Goal: Information Seeking & Learning: Learn about a topic

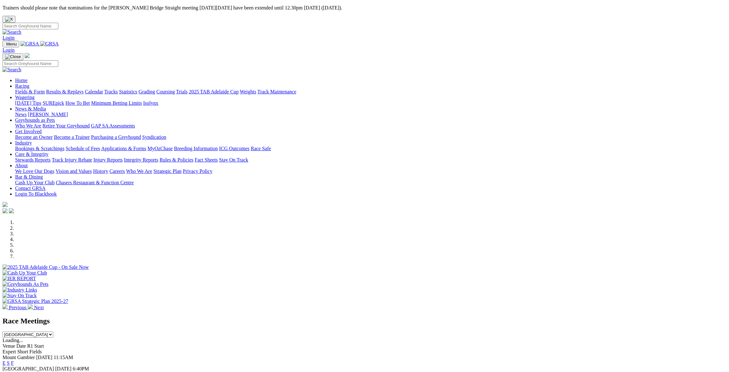
scroll to position [95, 0]
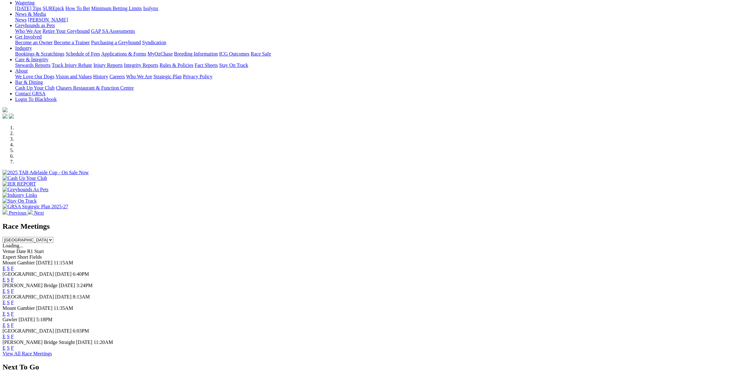
click at [14, 288] on link "F" at bounding box center [12, 290] width 3 height 5
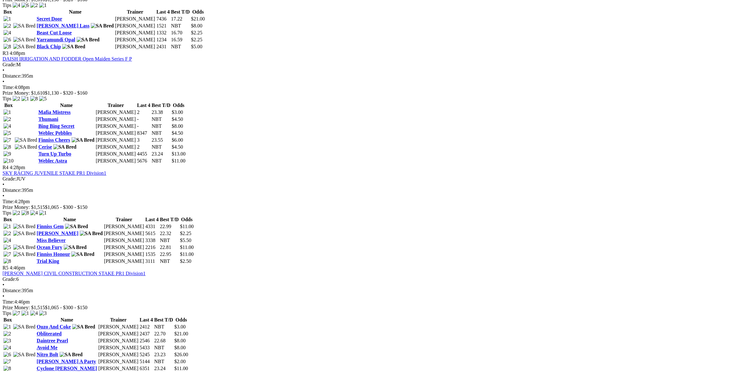
scroll to position [441, 0]
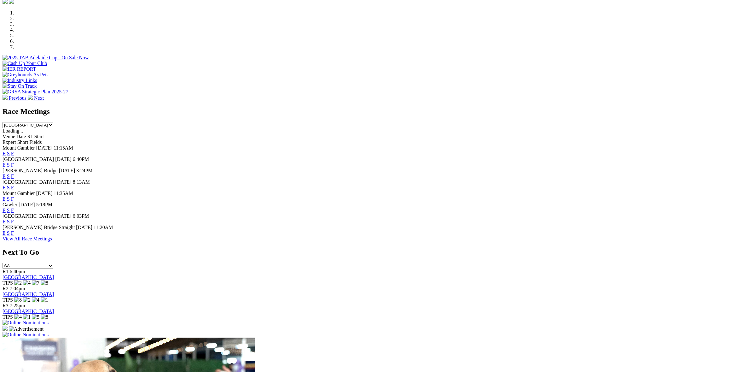
scroll to position [221, 0]
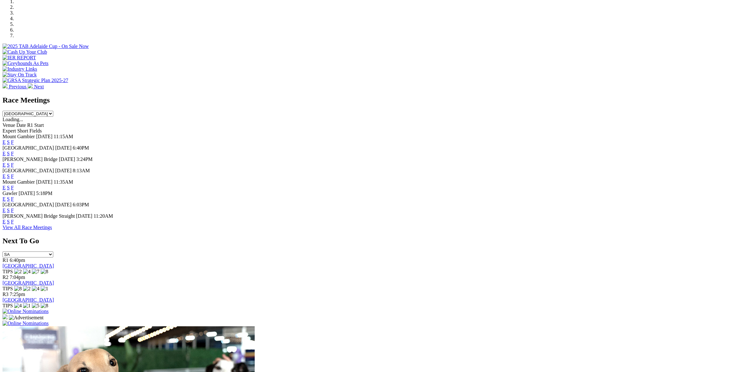
click at [14, 173] on link "F" at bounding box center [12, 175] width 3 height 5
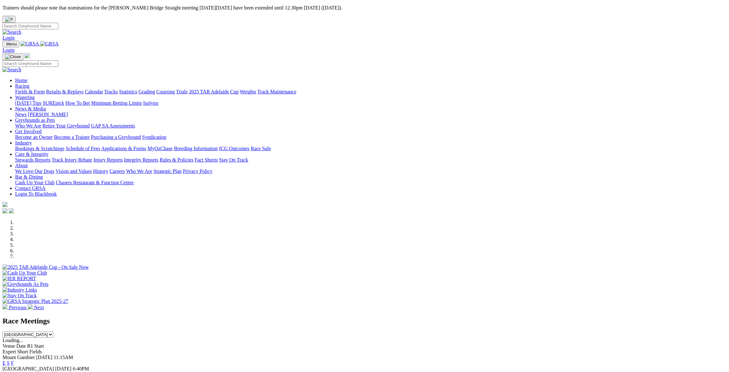
scroll to position [221, 0]
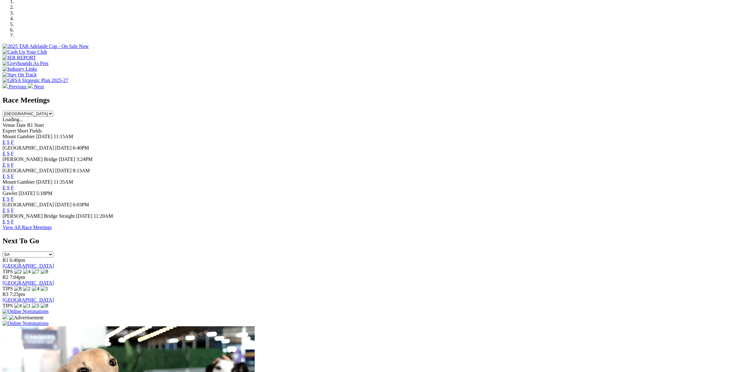
click at [14, 196] on link "F" at bounding box center [12, 198] width 3 height 5
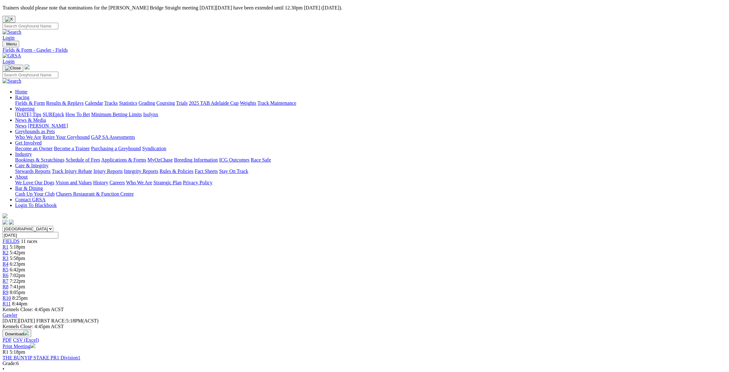
click at [50, 168] on link "Stewards Reports" at bounding box center [32, 170] width 35 height 5
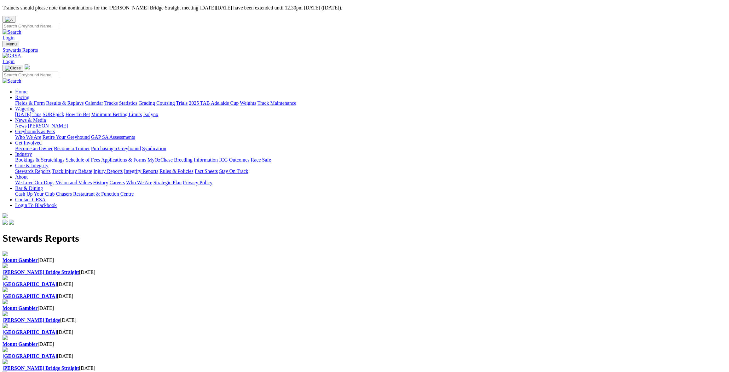
click at [356, 281] on div "[GEOGRAPHIC_DATA] [DATE]" at bounding box center [365, 284] width 724 height 6
click at [426, 293] on div "Angle Park 25 Aug 2025" at bounding box center [365, 296] width 724 height 6
click at [158, 168] on link "Integrity Reports" at bounding box center [141, 170] width 34 height 5
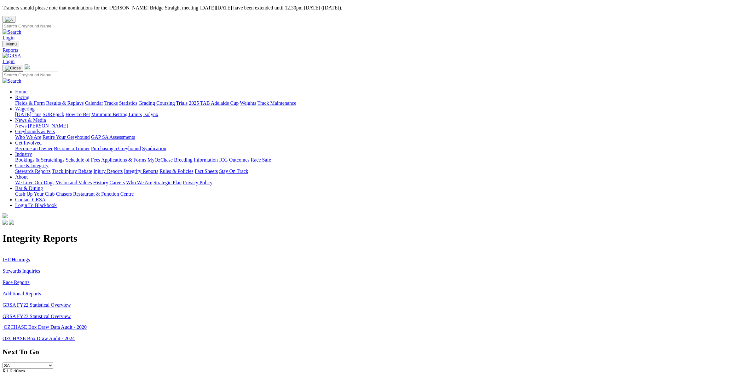
click at [40, 268] on link "Stewards Inquiries" at bounding box center [22, 270] width 38 height 5
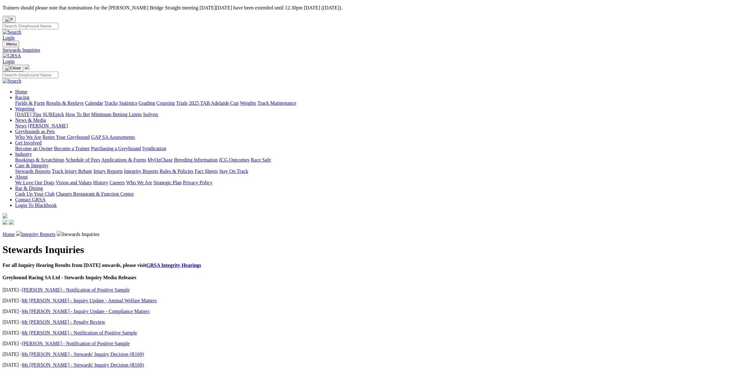
click at [130, 287] on link "Miss Di Wilson - Notification of Positive Sample" at bounding box center [76, 289] width 108 height 5
click at [201, 262] on link "GRSA Integrity Hearings" at bounding box center [173, 264] width 55 height 5
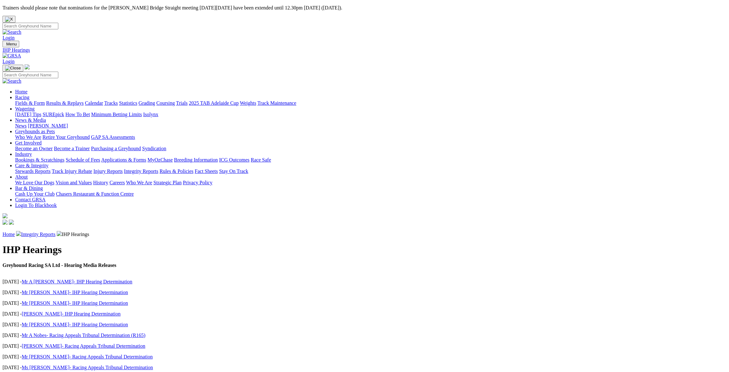
click at [123, 168] on link "Injury Reports" at bounding box center [107, 170] width 29 height 5
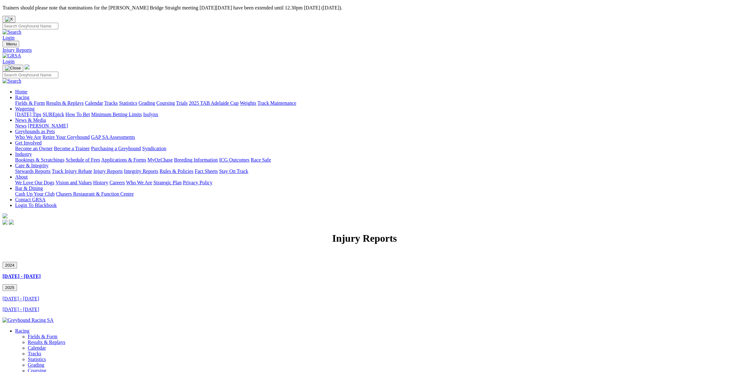
click at [39, 306] on link "[DATE] - [DATE]" at bounding box center [21, 308] width 37 height 5
click at [29, 95] on link "Racing" at bounding box center [22, 97] width 14 height 5
click at [45, 100] on link "Fields & Form" at bounding box center [30, 102] width 30 height 5
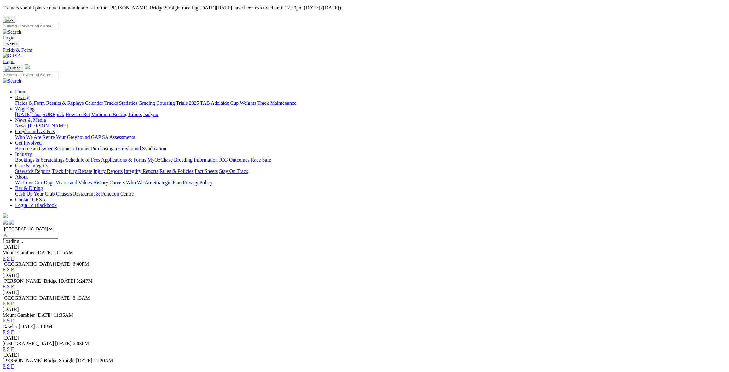
click at [53, 226] on select "[GEOGRAPHIC_DATA] [GEOGRAPHIC_DATA] [GEOGRAPHIC_DATA] [GEOGRAPHIC_DATA] [GEOGRA…" at bounding box center [28, 229] width 51 height 6
select select "QLD"
click at [53, 226] on select "South Australia New South Wales Northern Territory Queensland Tasmania Victoria…" at bounding box center [28, 229] width 51 height 6
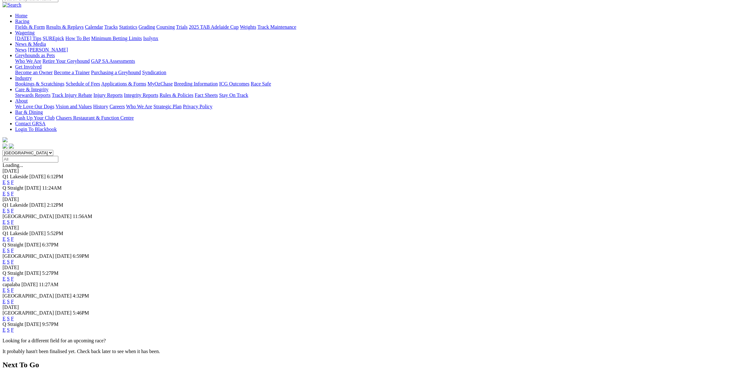
scroll to position [95, 0]
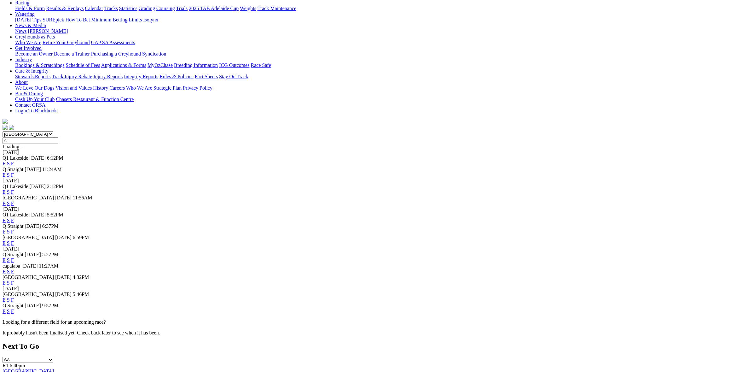
click at [14, 229] on link "F" at bounding box center [12, 231] width 3 height 5
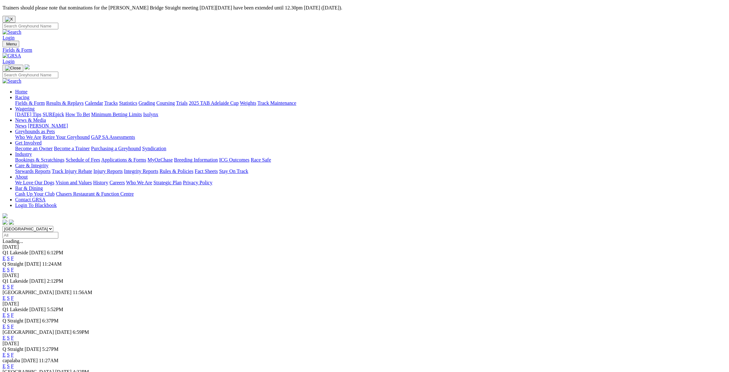
click at [14, 312] on link "F" at bounding box center [12, 314] width 3 height 5
click at [14, 335] on link "F" at bounding box center [12, 337] width 3 height 5
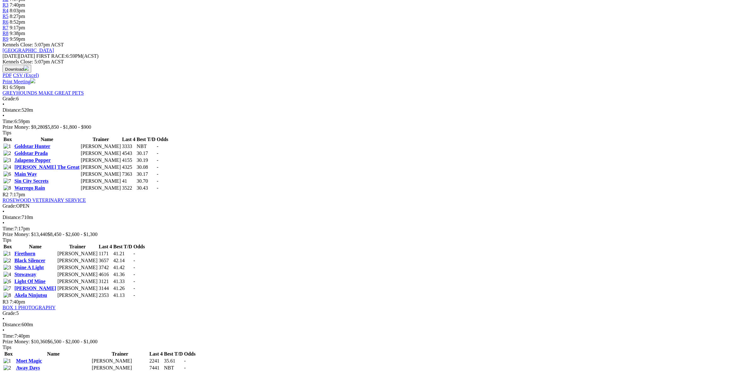
scroll to position [252, 0]
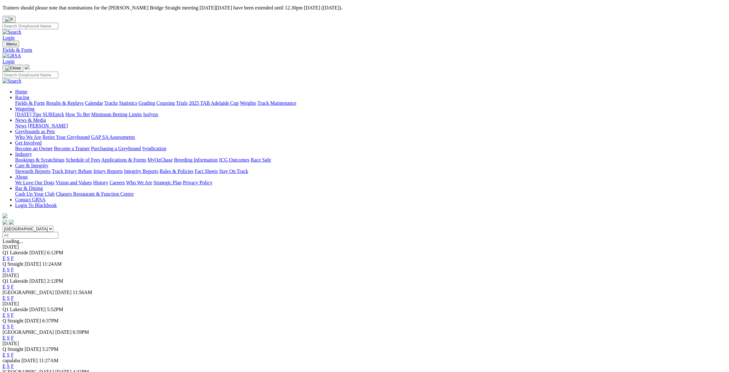
click at [53, 226] on select "[GEOGRAPHIC_DATA] [GEOGRAPHIC_DATA] [GEOGRAPHIC_DATA] [GEOGRAPHIC_DATA] [GEOGRA…" at bounding box center [28, 229] width 51 height 6
select select "[GEOGRAPHIC_DATA]"
click at [53, 226] on select "[GEOGRAPHIC_DATA] [GEOGRAPHIC_DATA] [GEOGRAPHIC_DATA] [GEOGRAPHIC_DATA] [GEOGRA…" at bounding box center [28, 229] width 51 height 6
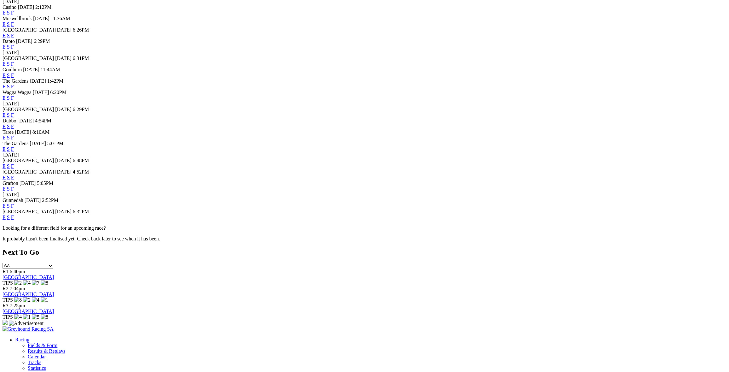
scroll to position [252, 0]
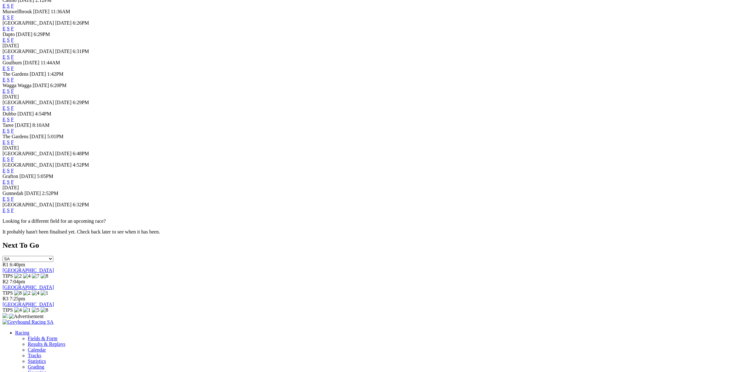
click at [14, 162] on link "F" at bounding box center [12, 158] width 3 height 5
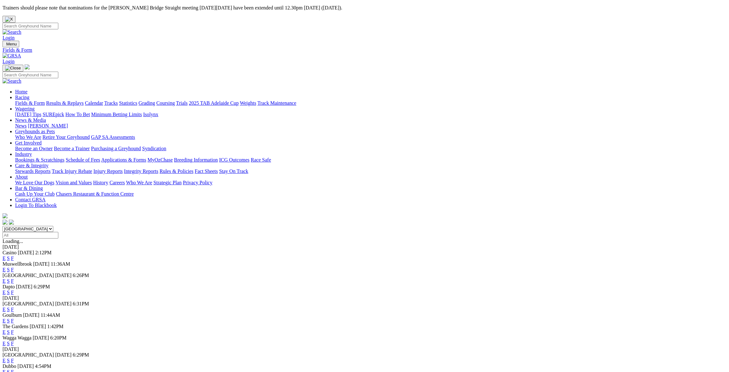
click at [53, 226] on select "South Australia New South Wales Northern Territory Queensland Tasmania Victoria…" at bounding box center [28, 229] width 51 height 6
select select "SA"
click at [53, 226] on select "South Australia New South Wales Northern Territory Queensland Tasmania Victoria…" at bounding box center [28, 229] width 51 height 6
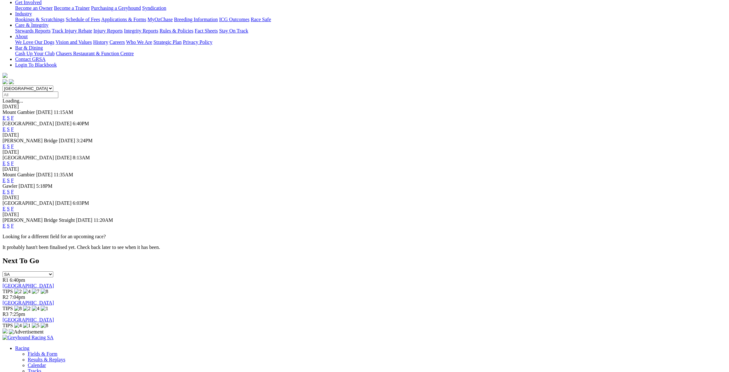
scroll to position [158, 0]
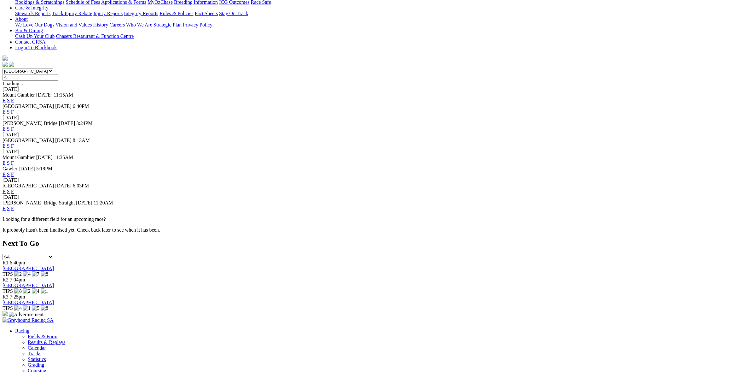
click at [14, 188] on link "F" at bounding box center [12, 190] width 3 height 5
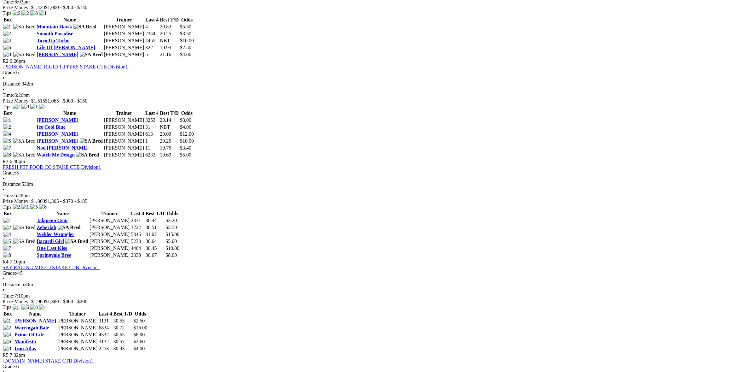
scroll to position [252, 0]
